Goal: Task Accomplishment & Management: Use online tool/utility

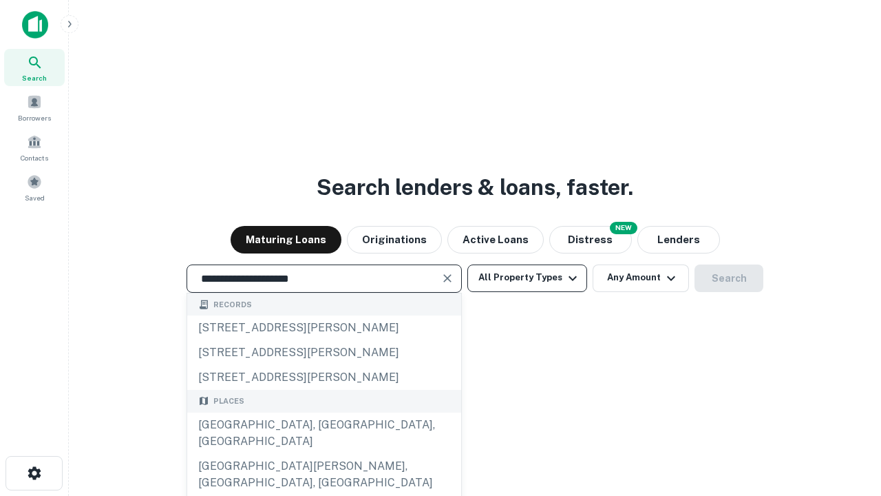
click at [323, 454] on div "[GEOGRAPHIC_DATA], [GEOGRAPHIC_DATA], [GEOGRAPHIC_DATA]" at bounding box center [324, 432] width 274 height 41
click at [527, 277] on button "All Property Types" at bounding box center [527, 278] width 120 height 28
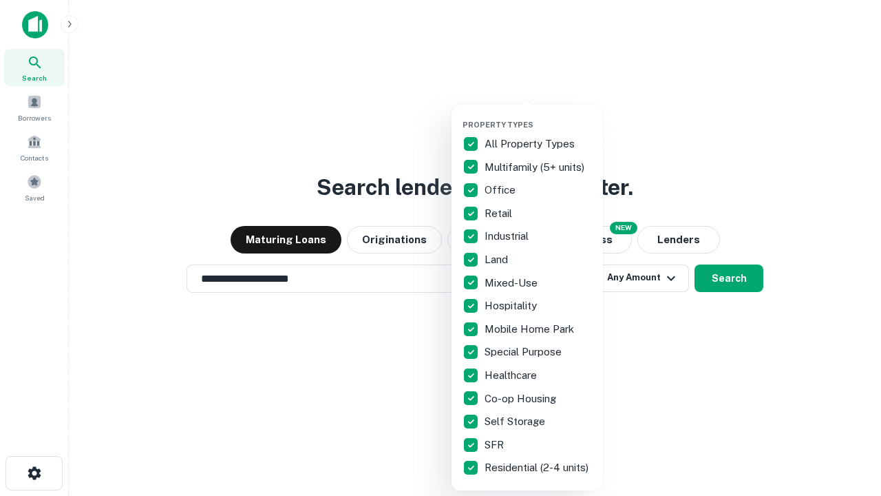
type input "**********"
click at [538, 116] on button "button" at bounding box center [538, 116] width 151 height 1
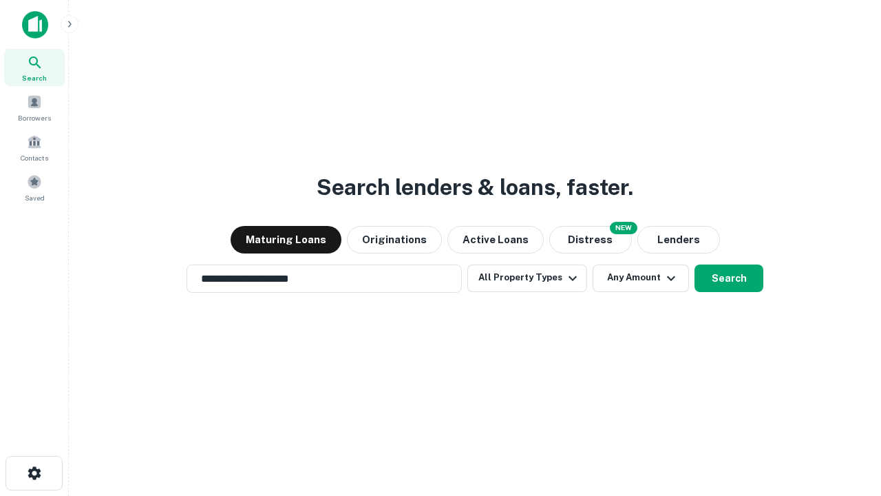
scroll to position [21, 0]
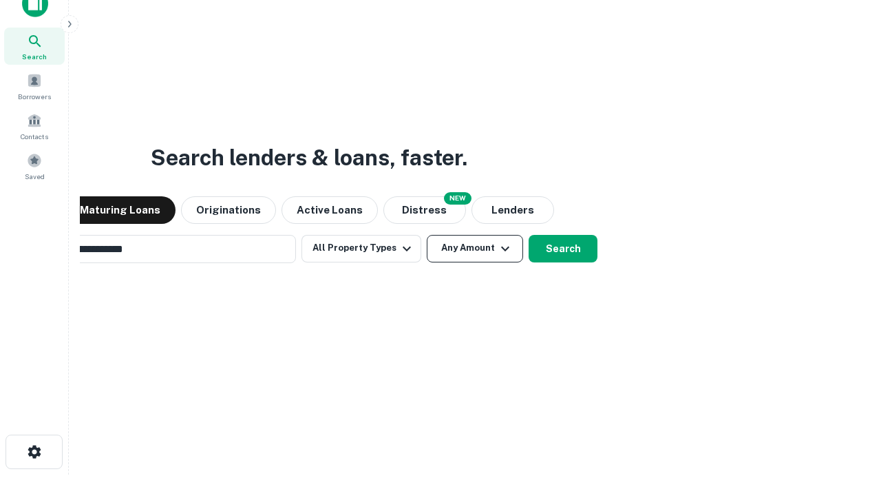
click at [427, 235] on button "Any Amount" at bounding box center [475, 249] width 96 height 28
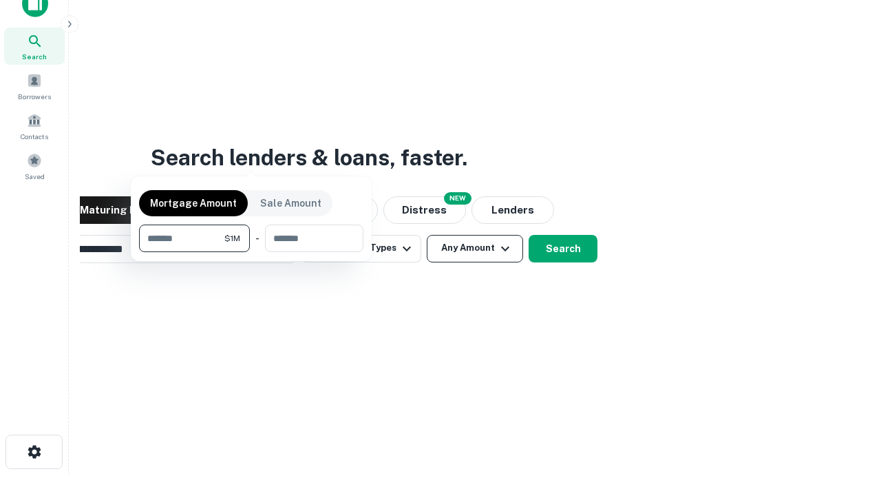
scroll to position [22, 0]
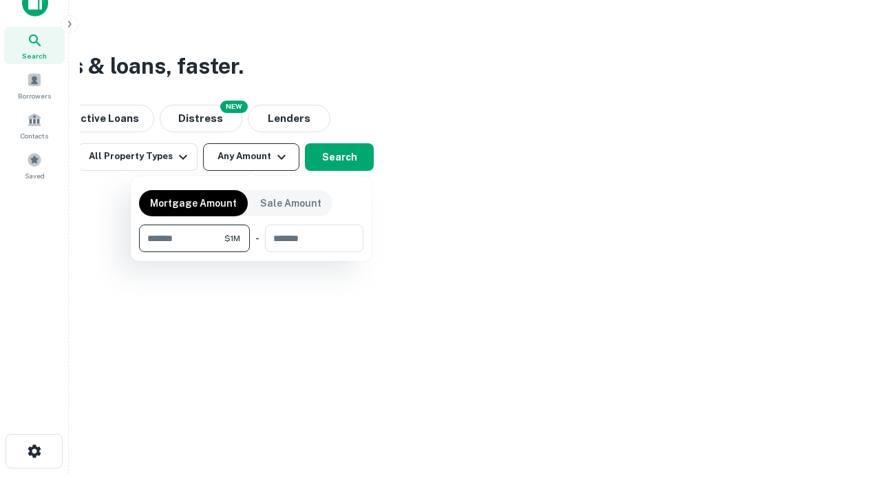
type input "*******"
click at [251, 252] on button "button" at bounding box center [251, 252] width 224 height 1
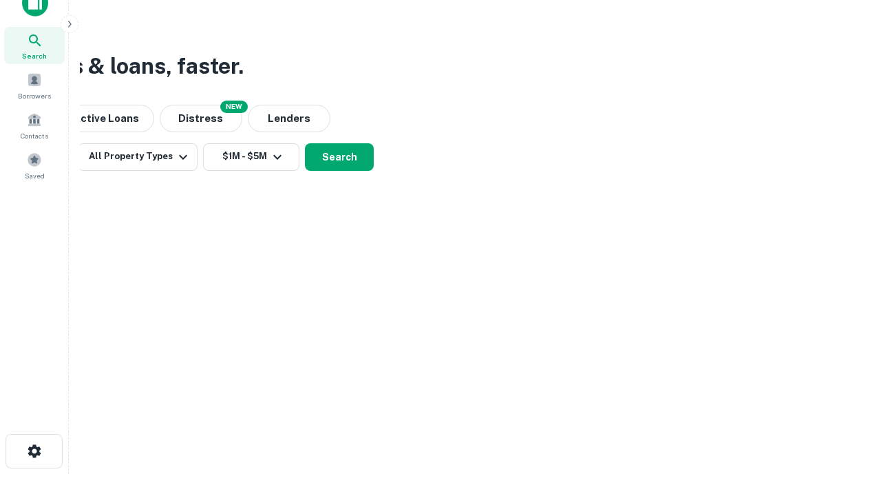
scroll to position [21, 0]
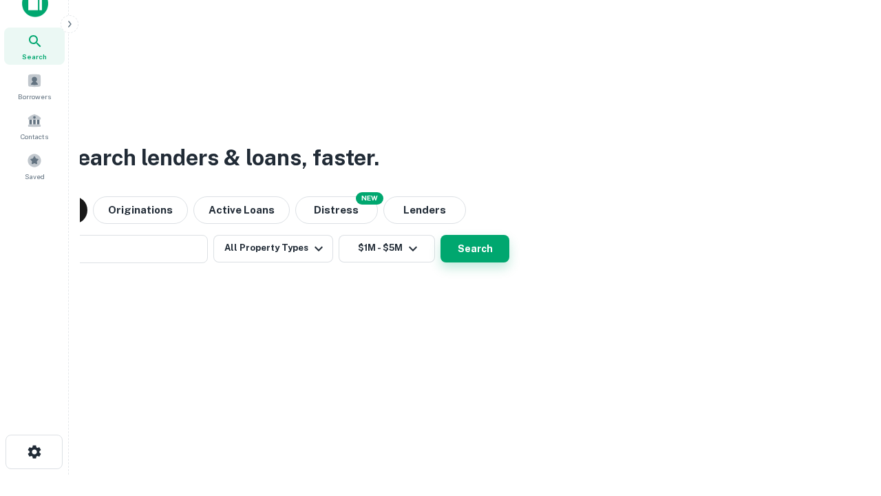
click at [440, 235] on button "Search" at bounding box center [474, 249] width 69 height 28
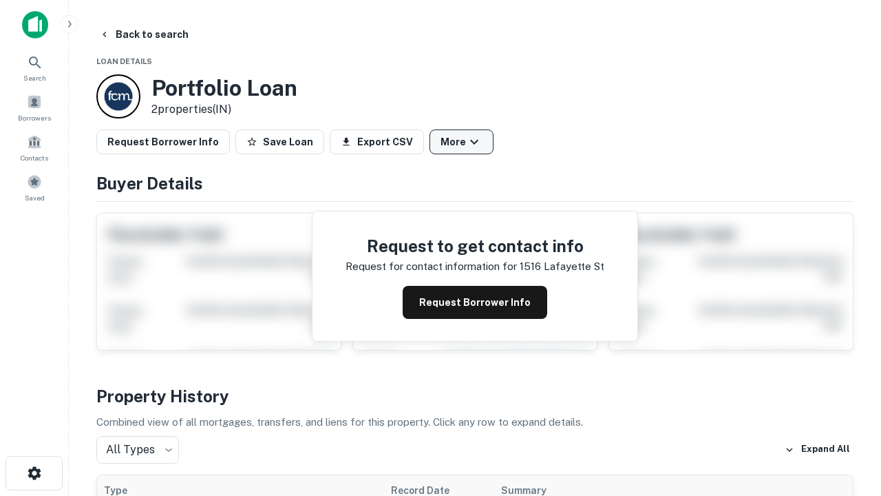
click at [461, 142] on button "More" at bounding box center [461, 141] width 64 height 25
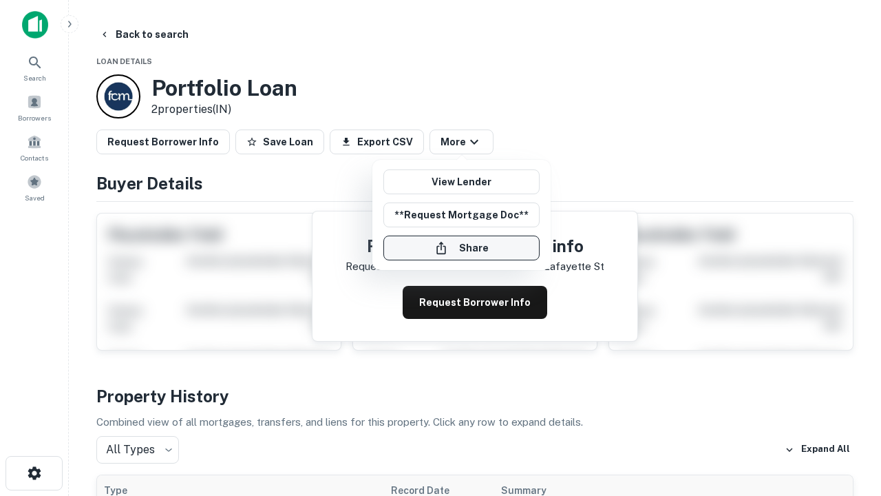
click at [461, 248] on button "Share" at bounding box center [461, 247] width 156 height 25
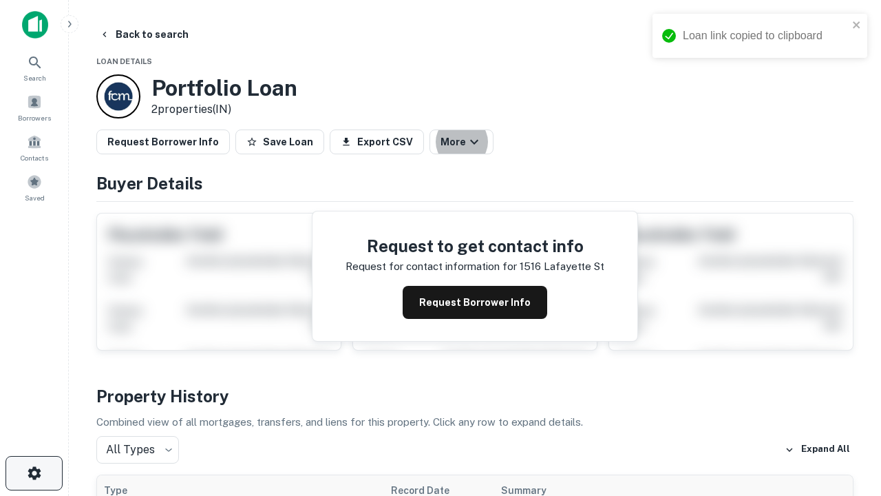
click at [34, 473] on icon "button" at bounding box center [34, 473] width 17 height 17
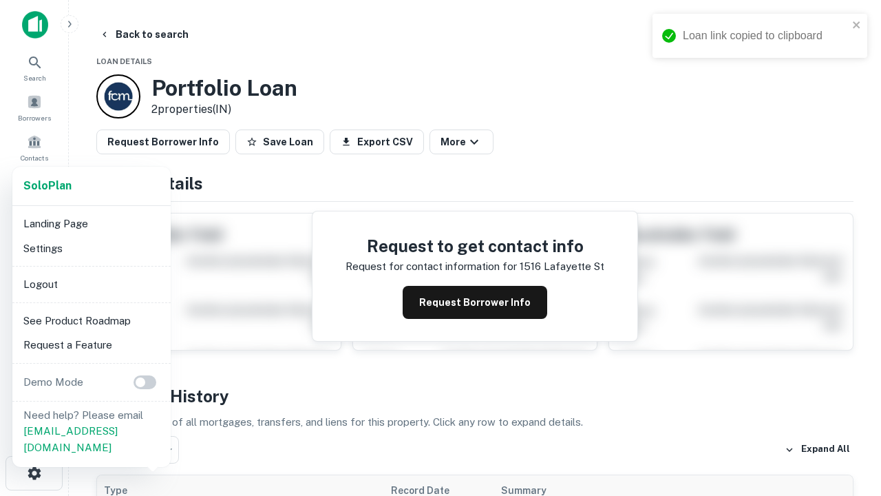
click at [91, 284] on li "Logout" at bounding box center [91, 284] width 147 height 25
